Goal: Information Seeking & Learning: Learn about a topic

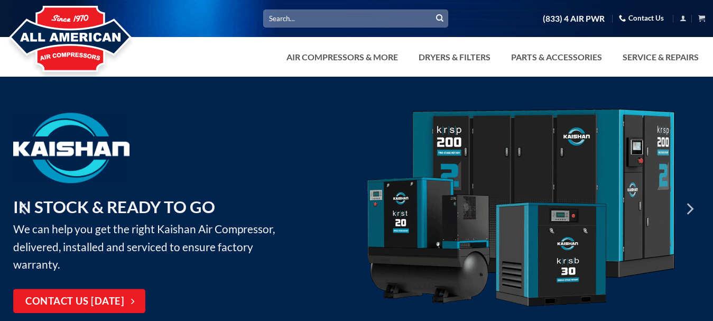
scroll to position [106, 0]
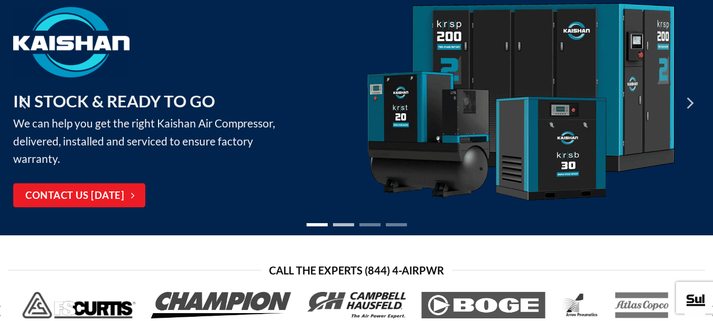
click at [347, 226] on li "Page dot 2" at bounding box center [343, 224] width 21 height 3
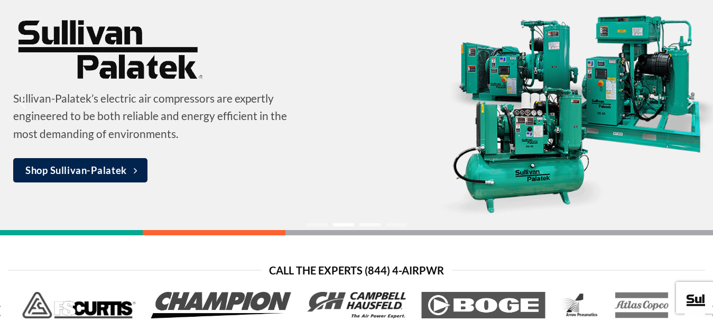
click at [368, 225] on li "Page dot 3" at bounding box center [369, 224] width 21 height 3
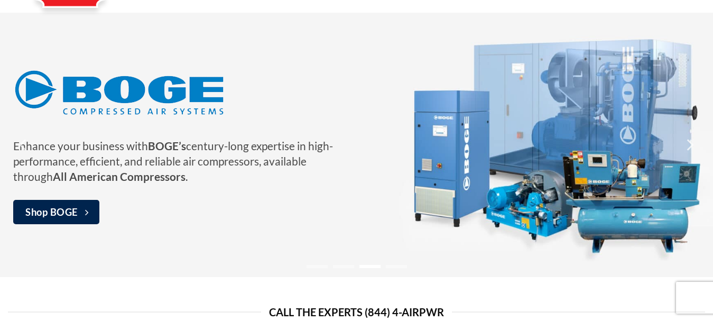
scroll to position [158, 0]
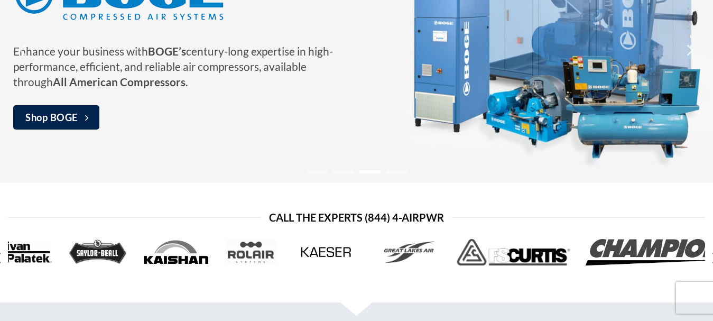
drag, startPoint x: 246, startPoint y: 121, endPoint x: 403, endPoint y: 181, distance: 167.2
click at [477, 139] on div "Enhance your business with BOGE’s century-long expertise in high-performance, e…" at bounding box center [356, 50] width 713 height 264
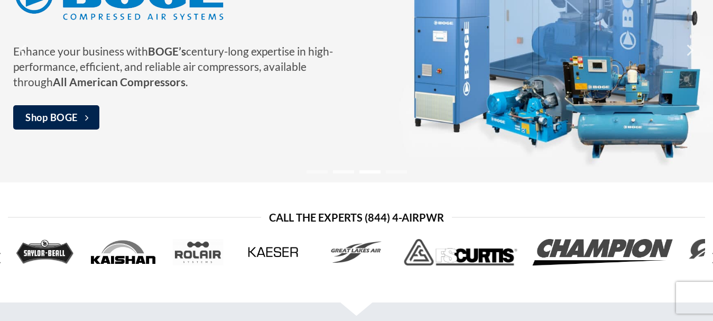
click at [344, 172] on li "Page dot 2" at bounding box center [343, 171] width 21 height 3
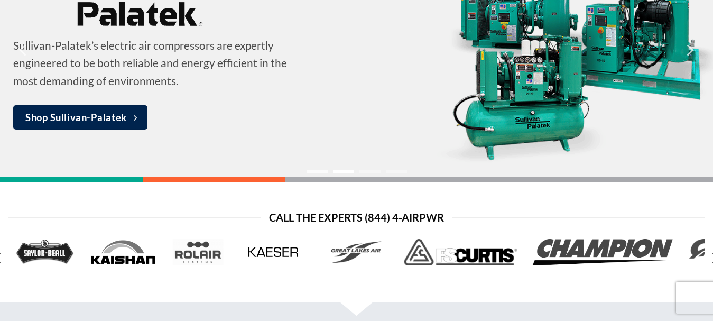
click at [320, 173] on li "Page dot 1" at bounding box center [316, 171] width 21 height 3
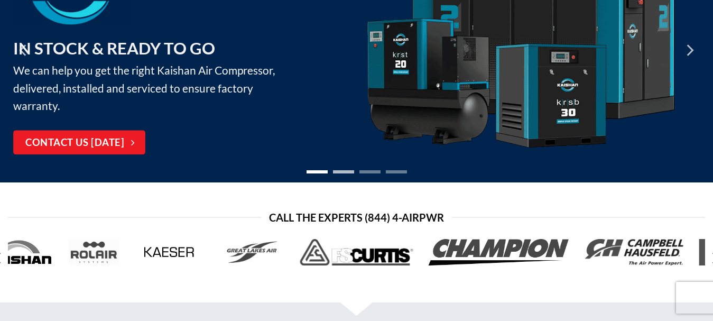
click at [340, 173] on li "Page dot 2" at bounding box center [343, 171] width 21 height 3
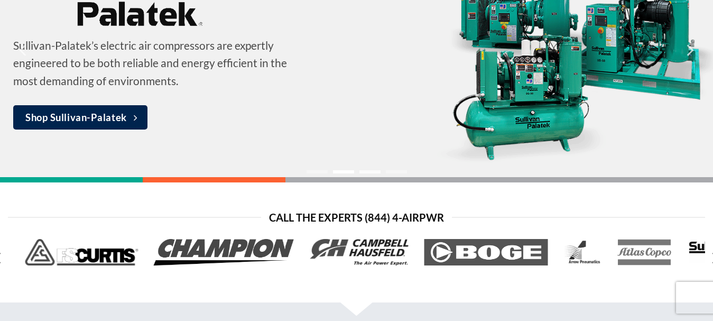
click at [371, 170] on li "Page dot 3" at bounding box center [369, 171] width 21 height 3
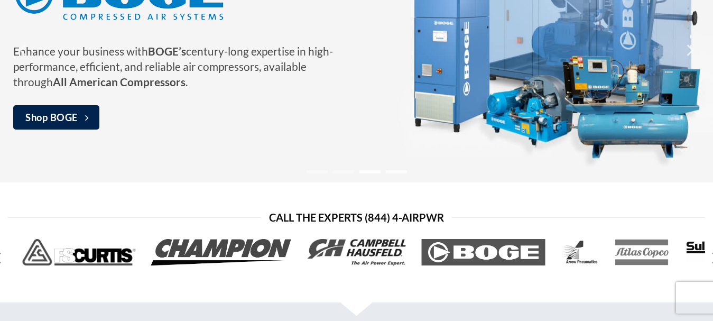
click at [391, 170] on li "Page dot 4" at bounding box center [396, 171] width 21 height 3
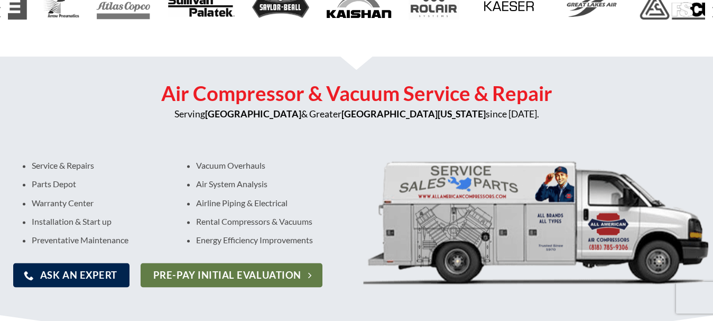
scroll to position [396, 0]
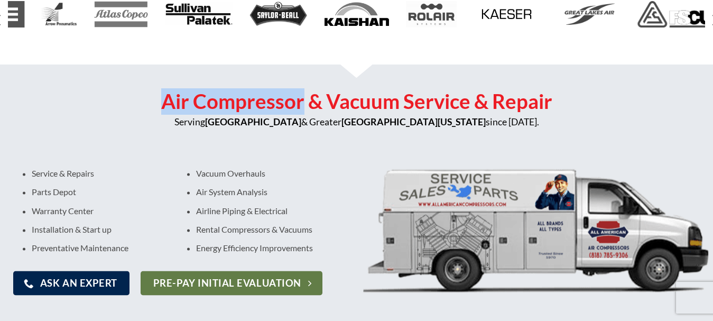
drag, startPoint x: 160, startPoint y: 100, endPoint x: 303, endPoint y: 107, distance: 142.8
click at [303, 107] on h2 "Air Compressor & Vacuum Service & Repair" at bounding box center [356, 101] width 697 height 26
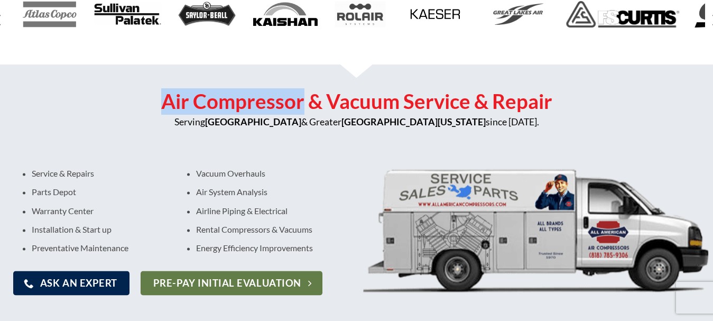
copy h2 "Air Compressor"
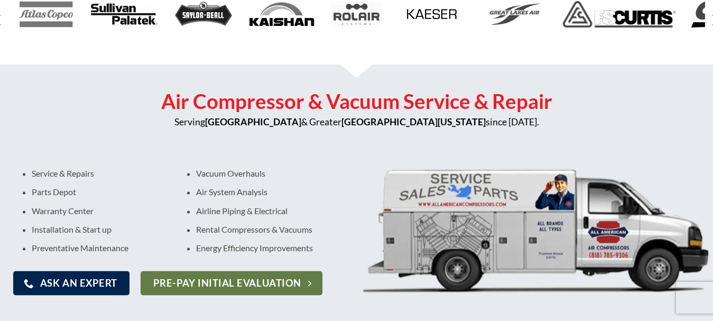
click at [520, 102] on h2 "Air Compressor & Vacuum Service & Repair" at bounding box center [356, 101] width 697 height 26
copy h2 "Repair"
